Goal: Information Seeking & Learning: Learn about a topic

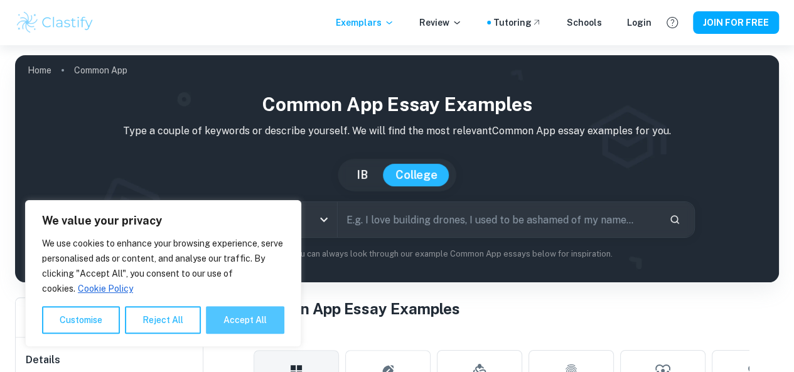
click at [230, 321] on button "Accept All" at bounding box center [245, 320] width 78 height 28
checkbox input "true"
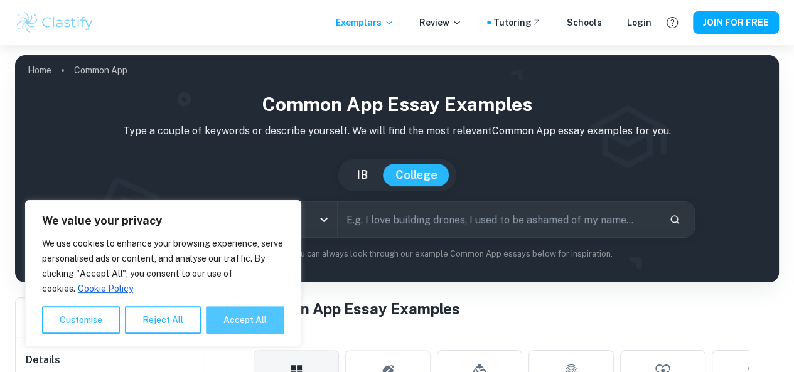
checkbox input "true"
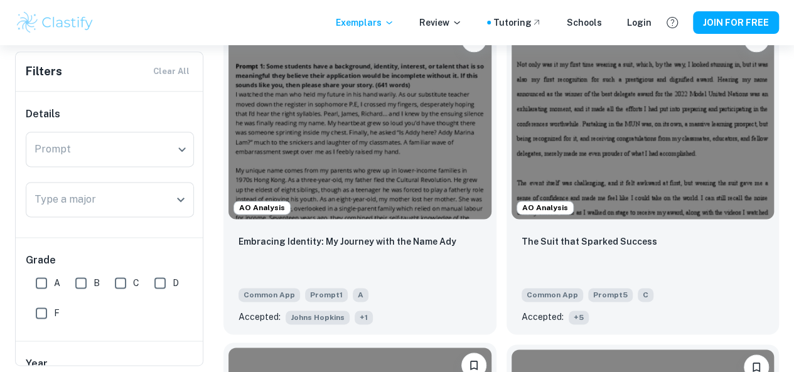
scroll to position [753, 0]
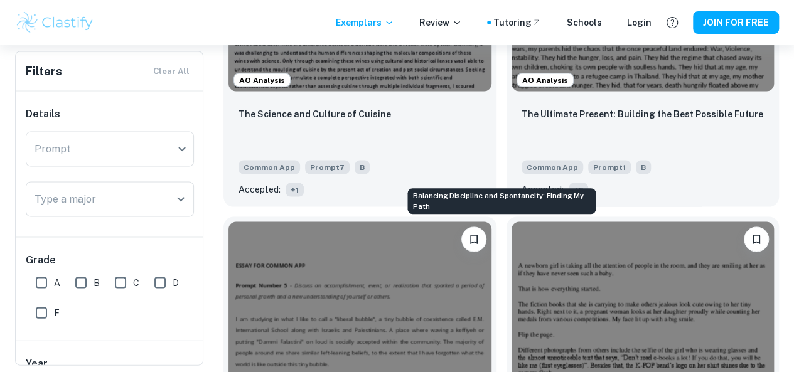
scroll to position [1130, 0]
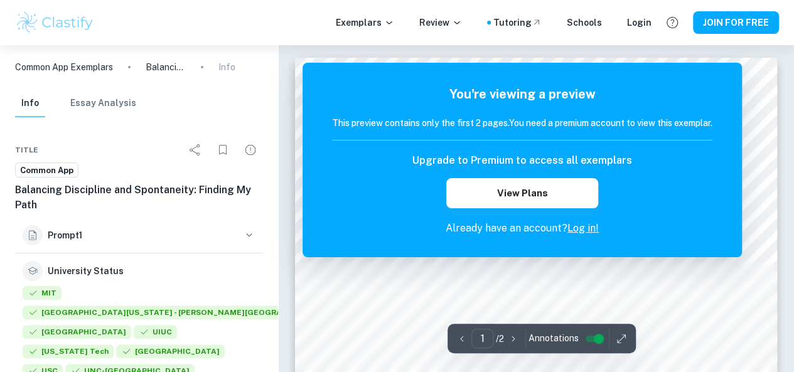
click at [589, 232] on link "Log in!" at bounding box center [582, 228] width 31 height 12
